Goal: Task Accomplishment & Management: Complete application form

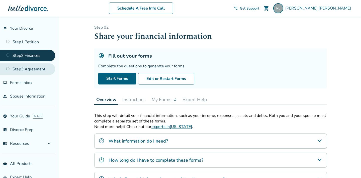
click at [49, 68] on link "Step 3 : Agreement" at bounding box center [27, 69] width 55 height 12
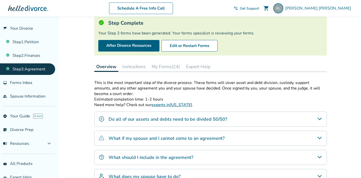
scroll to position [32, 0]
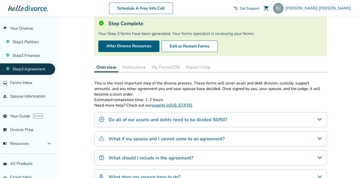
click at [160, 68] on button "My Forms (24)" at bounding box center [166, 67] width 32 height 10
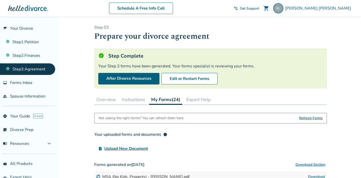
click at [303, 116] on span "Refresh Forms" at bounding box center [311, 118] width 24 height 10
